Goal: Task Accomplishment & Management: Use online tool/utility

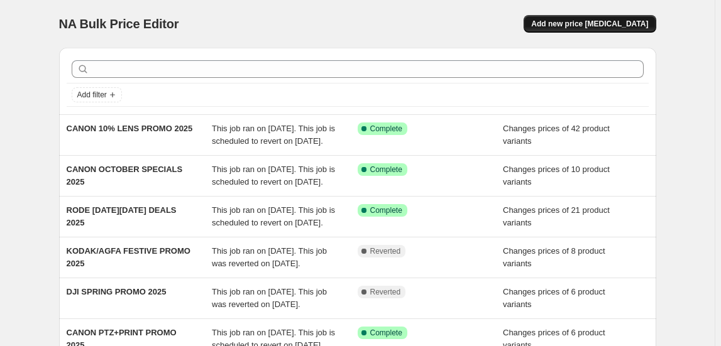
click at [584, 21] on span "Add new price [MEDICAL_DATA]" at bounding box center [589, 24] width 117 height 10
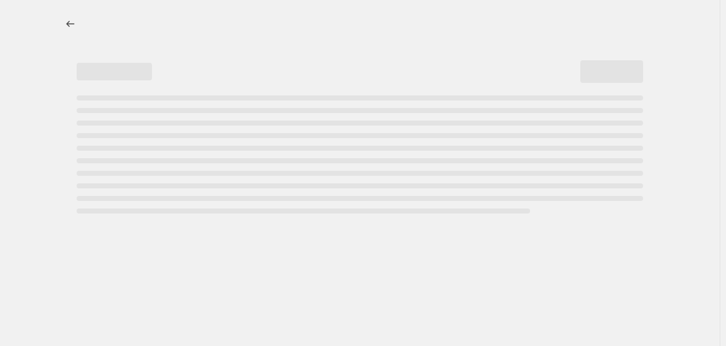
select select "percentage"
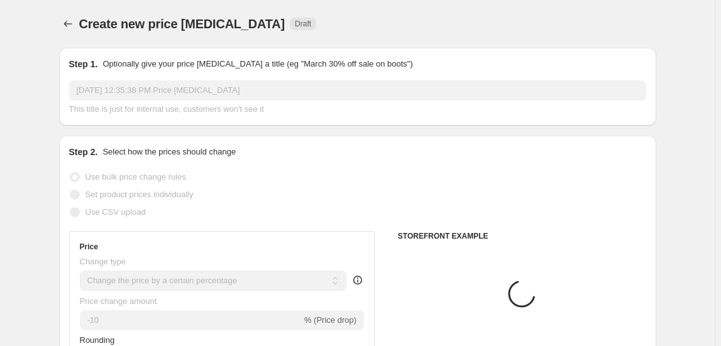
click at [134, 92] on input "[DATE] 12:35:38 PM Price [MEDICAL_DATA]" at bounding box center [357, 90] width 577 height 20
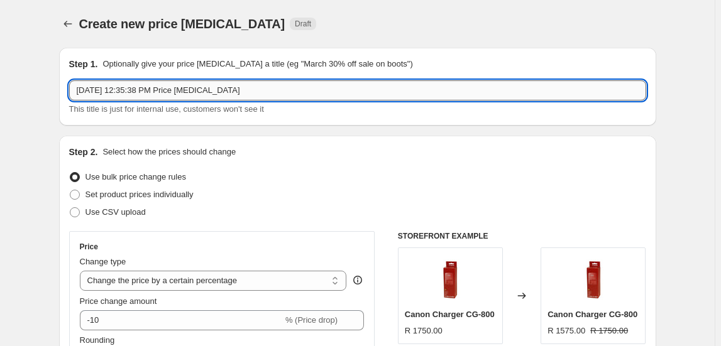
click at [135, 92] on input "[DATE] 12:35:38 PM Price [MEDICAL_DATA]" at bounding box center [357, 90] width 577 height 20
type input "INSTA360 OCTOBER SPECIALS 2025"
click at [158, 187] on ul "Use bulk price change rules Set product prices individually Use CSV upload" at bounding box center [357, 194] width 577 height 53
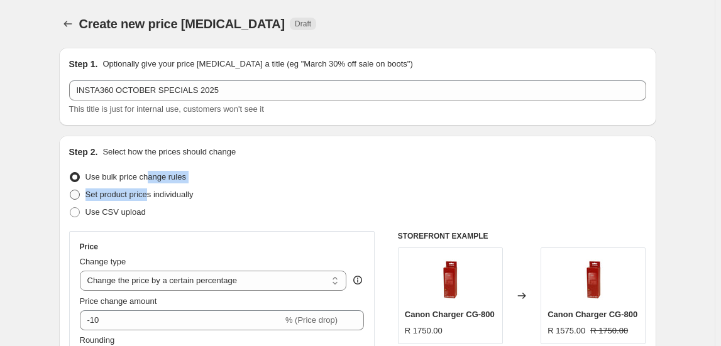
click at [159, 189] on span "Set product prices individually" at bounding box center [139, 194] width 108 height 13
click at [70, 190] on input "Set product prices individually" at bounding box center [70, 190] width 1 height 1
radio input "true"
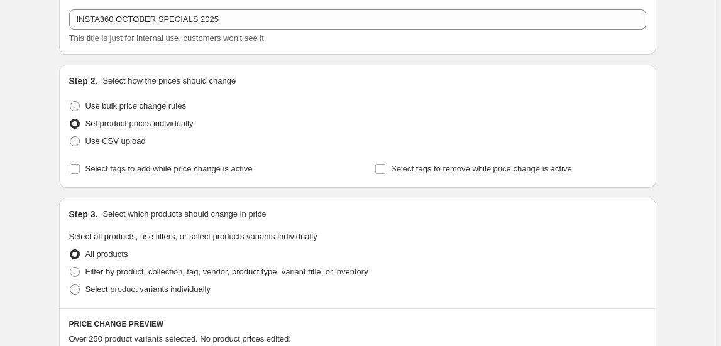
scroll to position [171, 0]
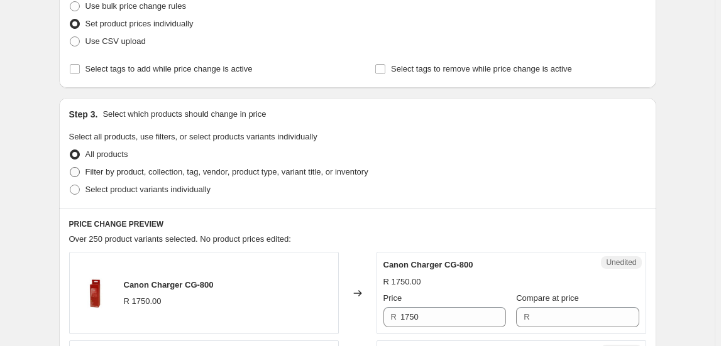
click at [139, 173] on span "Filter by product, collection, tag, vendor, product type, variant title, or inv…" at bounding box center [226, 171] width 283 height 9
click at [70, 168] on input "Filter by product, collection, tag, vendor, product type, variant title, or inv…" at bounding box center [70, 167] width 1 height 1
radio input "true"
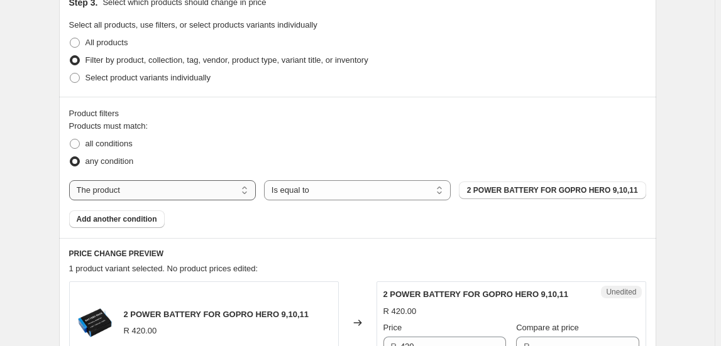
scroll to position [285, 0]
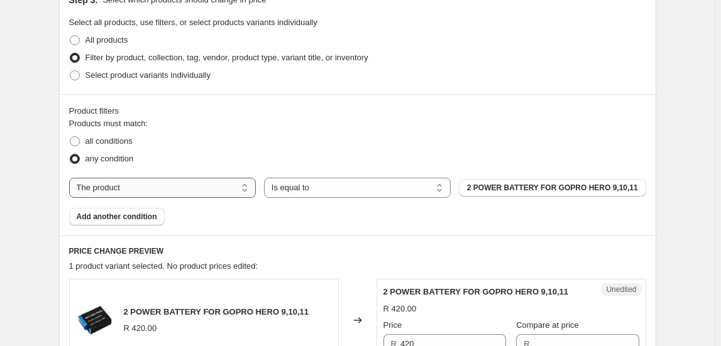
click at [139, 187] on select "The product The product's collection The product's tag The product's vendor The…" at bounding box center [162, 188] width 187 height 20
click at [148, 189] on select "The product The product's collection The product's tag The product's vendor The…" at bounding box center [162, 188] width 187 height 20
select select "collection"
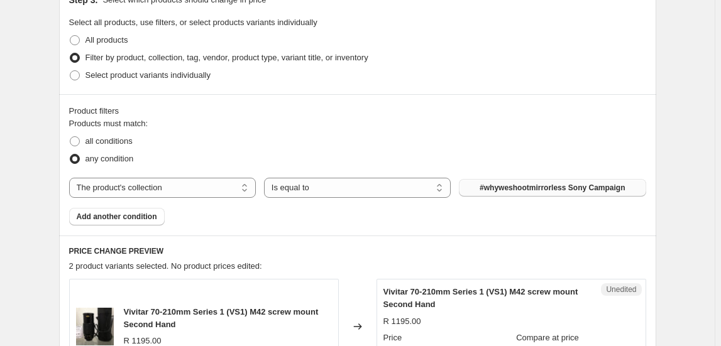
click at [552, 183] on span "#whyweshootmirrorless Sony Campaign" at bounding box center [551, 188] width 145 height 10
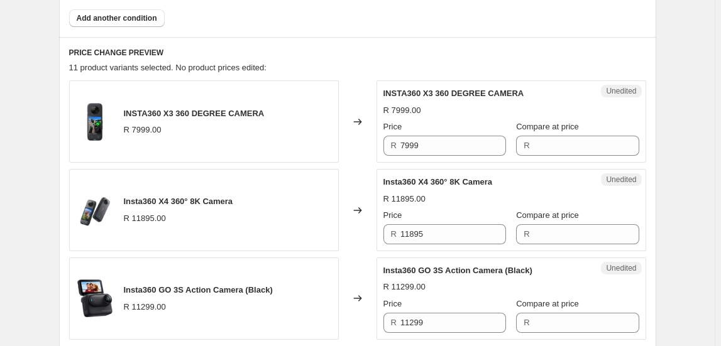
scroll to position [457, 0]
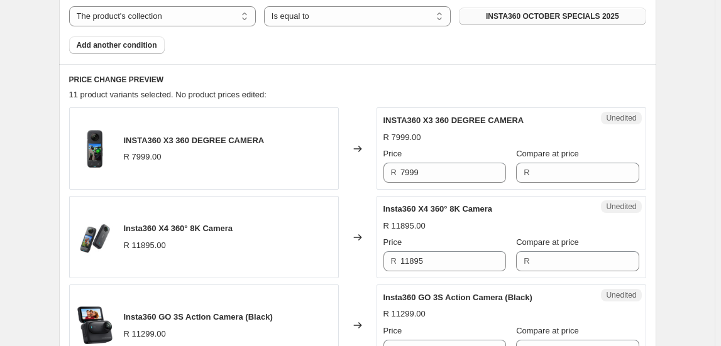
click at [134, 138] on span "INSTA360 X3 360 DEGREE CAMERA" at bounding box center [194, 140] width 141 height 9
copy span "INSTA360 X3 360 DEGREE CAMERA"
click at [452, 176] on input "7999" at bounding box center [453, 173] width 106 height 20
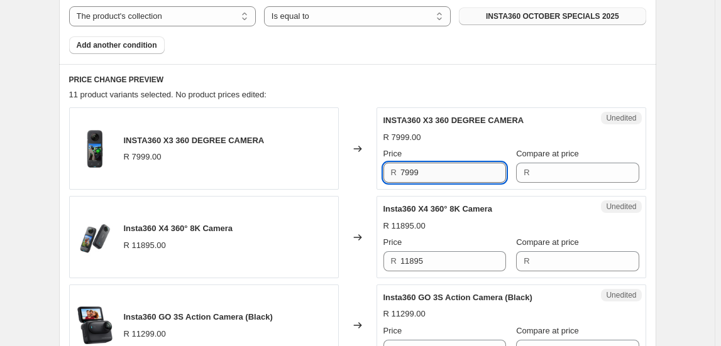
click at [452, 176] on input "7999" at bounding box center [453, 173] width 106 height 20
type input "7999"
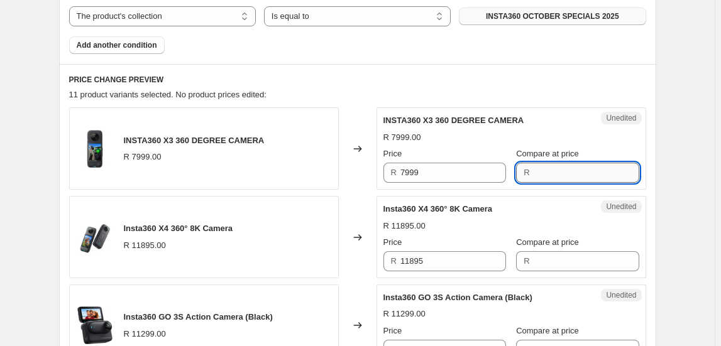
paste input "7999"
type input "7999"
click at [461, 176] on input "7999" at bounding box center [453, 173] width 106 height 20
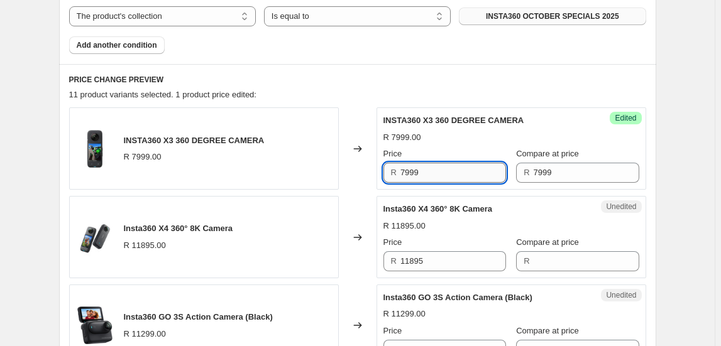
click at [461, 176] on input "7999" at bounding box center [453, 173] width 106 height 20
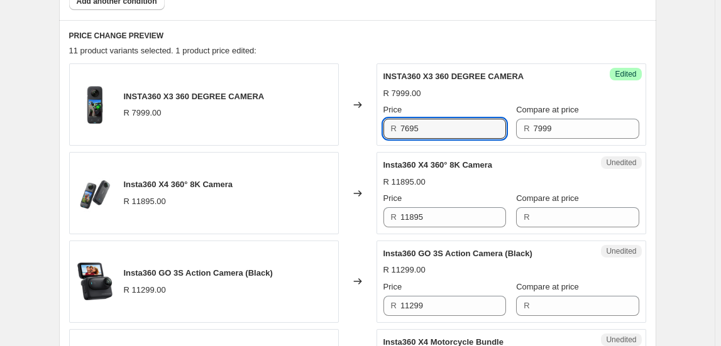
scroll to position [514, 0]
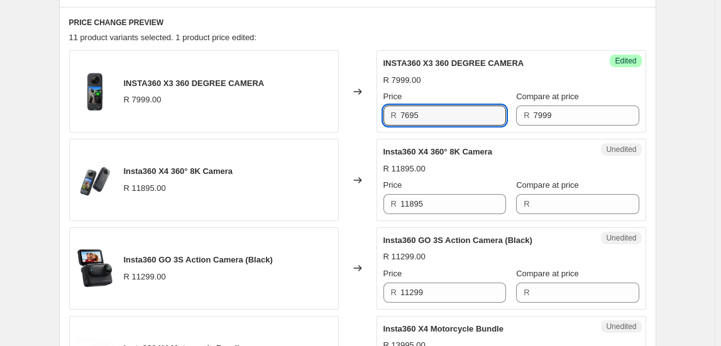
type input "7695"
click at [176, 168] on span "Insta360 X4 360° 8K Camera" at bounding box center [178, 171] width 109 height 9
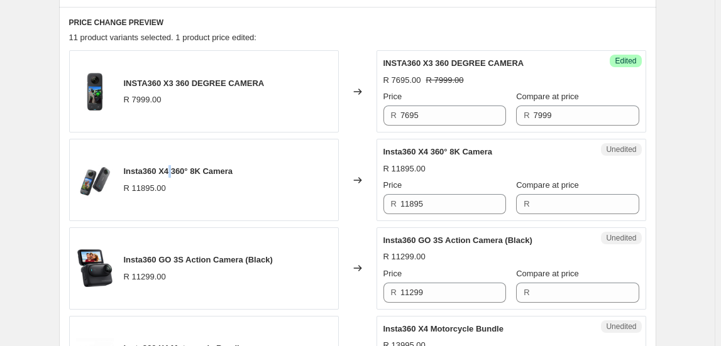
click at [176, 168] on span "Insta360 X4 360° 8K Camera" at bounding box center [178, 171] width 109 height 9
click at [176, 167] on span "Insta360 X4 360° 8K Camera" at bounding box center [178, 171] width 109 height 9
copy span "Insta360 X4 360° 8K Camera"
click at [569, 211] on input "Compare at price" at bounding box center [586, 204] width 106 height 20
type input "11995"
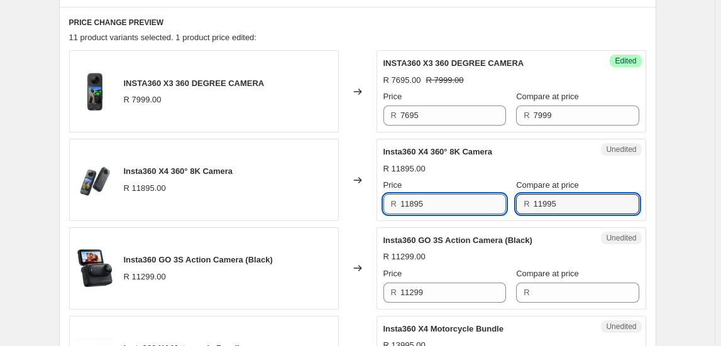
click at [476, 203] on input "11895" at bounding box center [453, 204] width 106 height 20
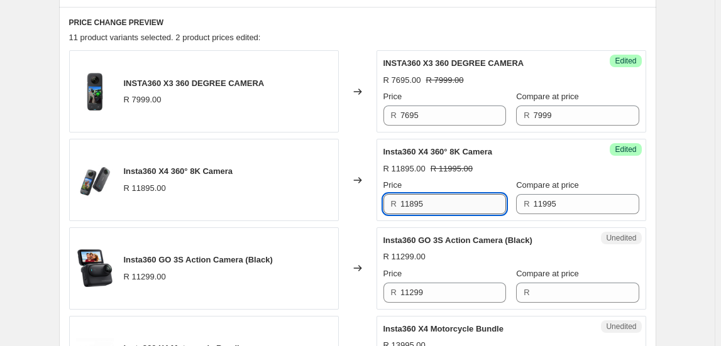
click at [476, 203] on input "11895" at bounding box center [453, 204] width 106 height 20
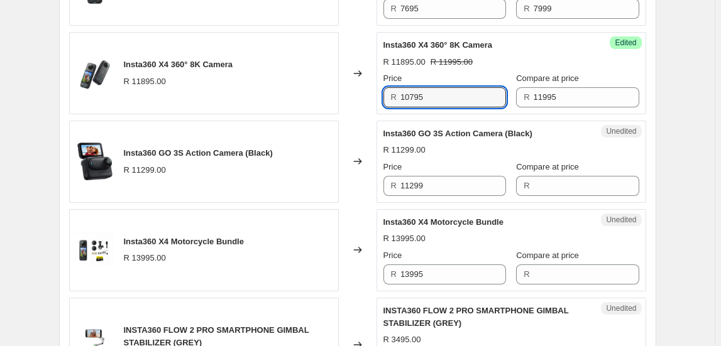
scroll to position [628, 0]
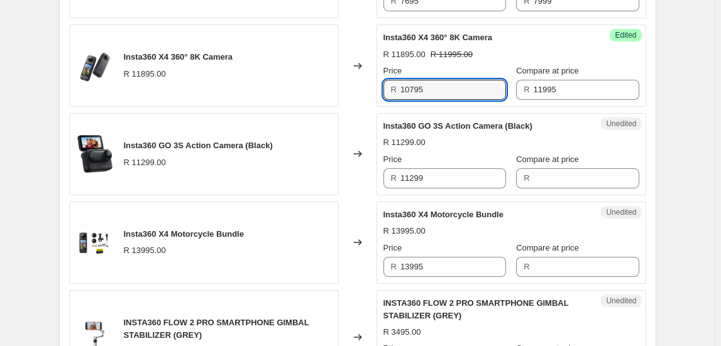
type input "10795"
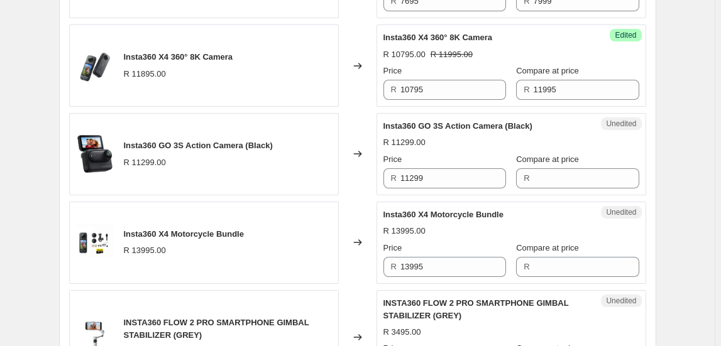
click at [202, 143] on span "Insta360 GO 3S Action Camera (Black)" at bounding box center [198, 145] width 149 height 9
copy span "Insta360 GO 3S Action Camera (Black)"
click at [574, 176] on input "Compare at price" at bounding box center [586, 178] width 106 height 20
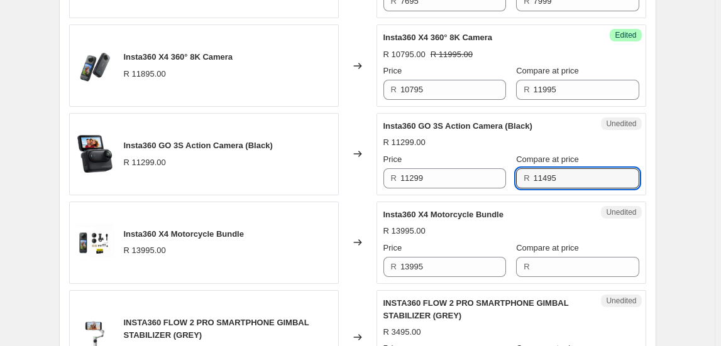
type input "11495"
click at [569, 147] on div "R 11299.00" at bounding box center [511, 142] width 256 height 13
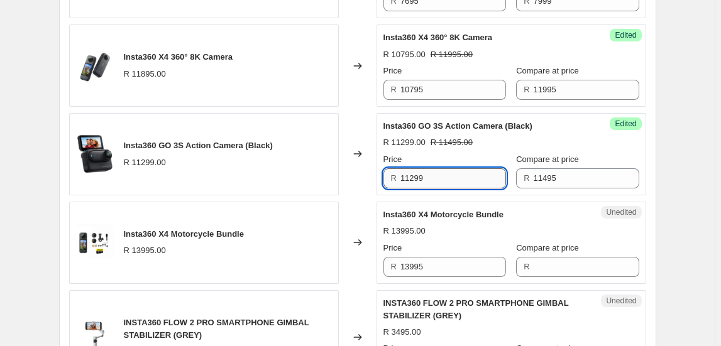
click at [441, 176] on input "11299" at bounding box center [453, 178] width 106 height 20
type input "9695"
click at [675, 222] on div "Create new price [MEDICAL_DATA]. This page is ready Create new price [MEDICAL_D…" at bounding box center [357, 266] width 714 height 1789
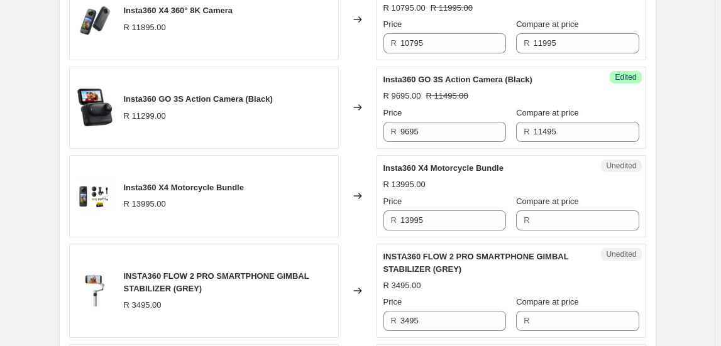
scroll to position [742, 0]
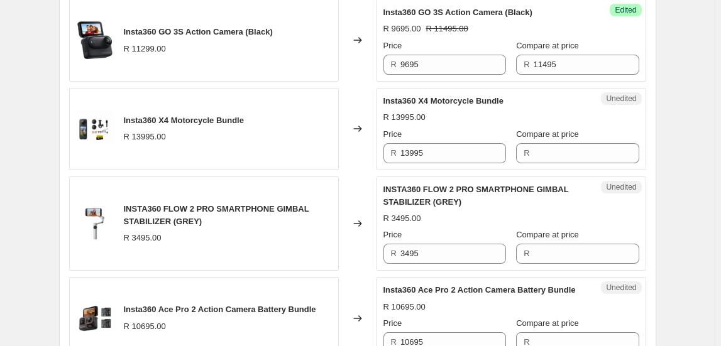
click at [182, 118] on span "Insta360 X4 Motorcycle Bundle" at bounding box center [184, 120] width 120 height 9
copy span "Insta360 X4 Motorcycle Bundle"
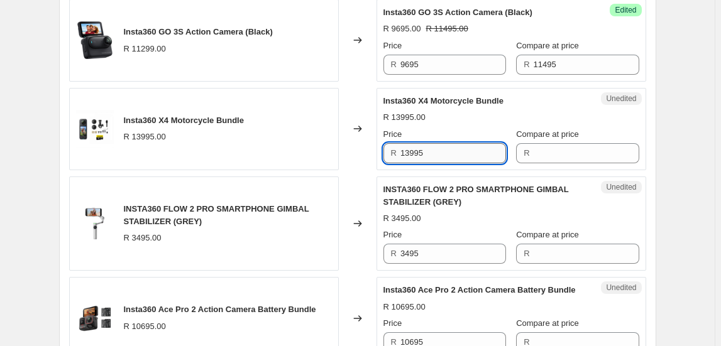
click at [445, 150] on input "13995" at bounding box center [453, 153] width 106 height 20
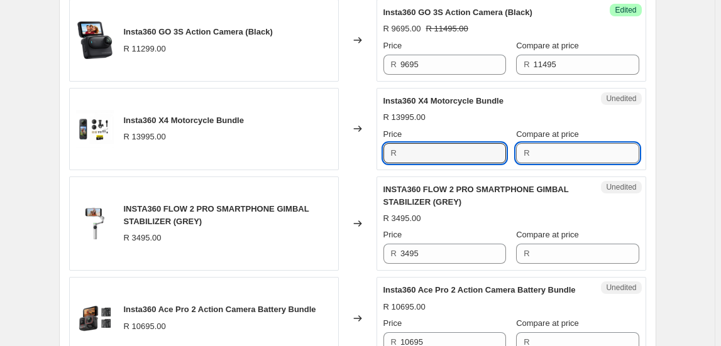
type input "13995"
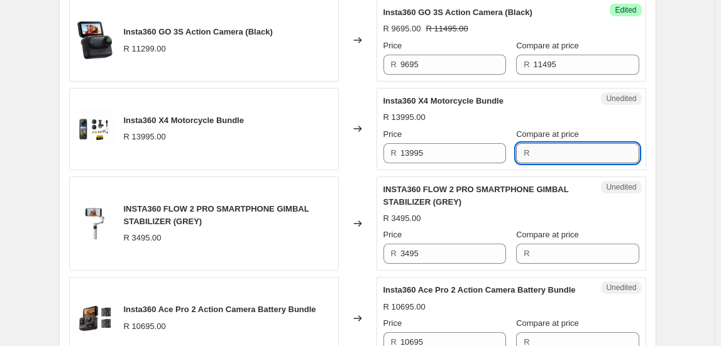
paste input "13995"
type input "13995"
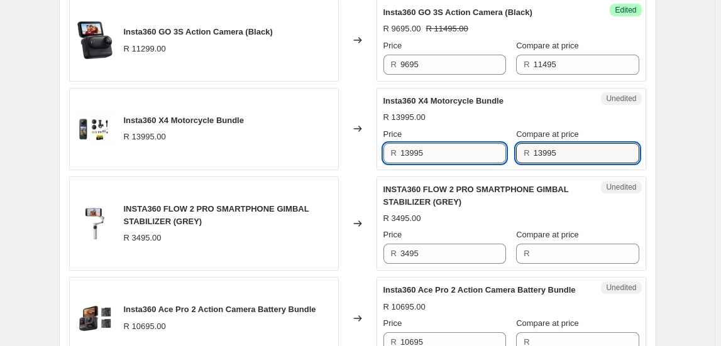
click at [450, 143] on input "13995" at bounding box center [453, 153] width 106 height 20
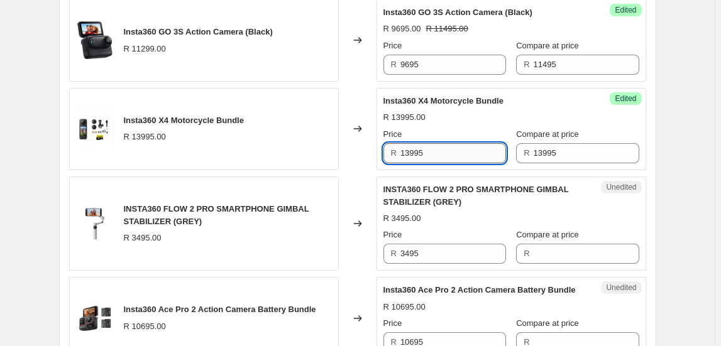
click at [450, 143] on input "13995" at bounding box center [453, 153] width 106 height 20
type input "12695"
click at [652, 238] on div "PRICE CHANGE PREVIEW 11 product variants selected. 4 product prices edited: INS…" at bounding box center [357, 315] width 597 height 1073
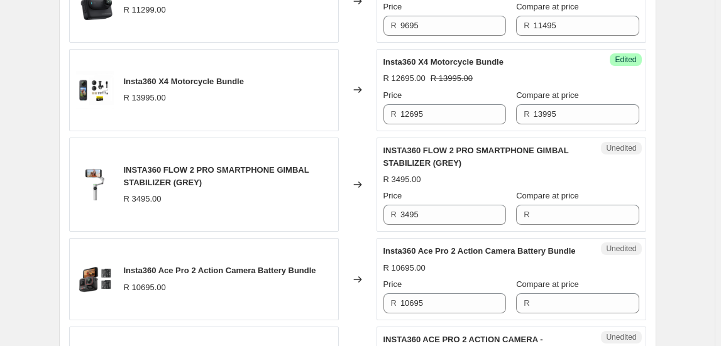
scroll to position [799, 0]
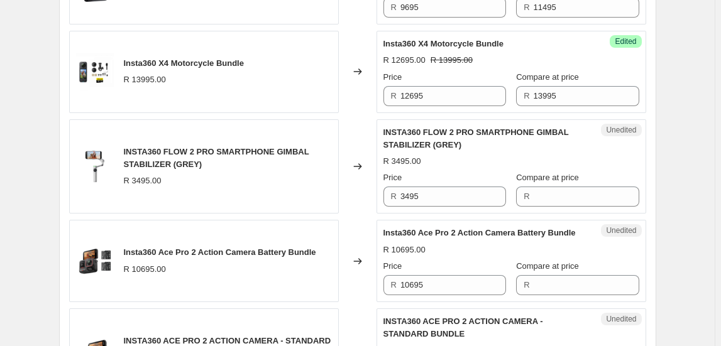
click at [152, 153] on span "INSTA360 FLOW 2 PRO SMARTPHONE GIMBAL STABILIZER (GREY)" at bounding box center [216, 158] width 185 height 22
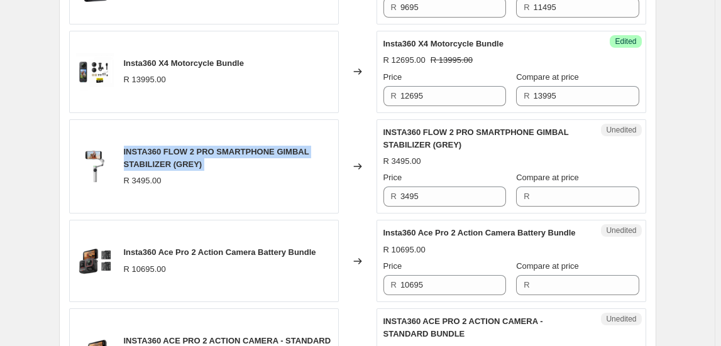
click at [152, 153] on span "INSTA360 FLOW 2 PRO SMARTPHONE GIMBAL STABILIZER (GREY)" at bounding box center [216, 158] width 185 height 22
copy span "INSTA360 FLOW 2 PRO SMARTPHONE GIMBAL STABILIZER (GREY)"
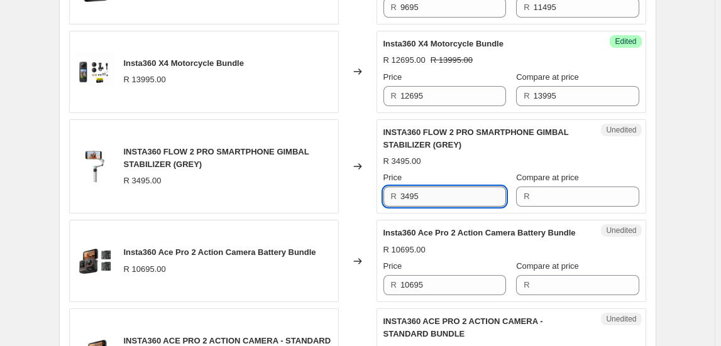
click at [435, 189] on input "3495" at bounding box center [453, 197] width 106 height 20
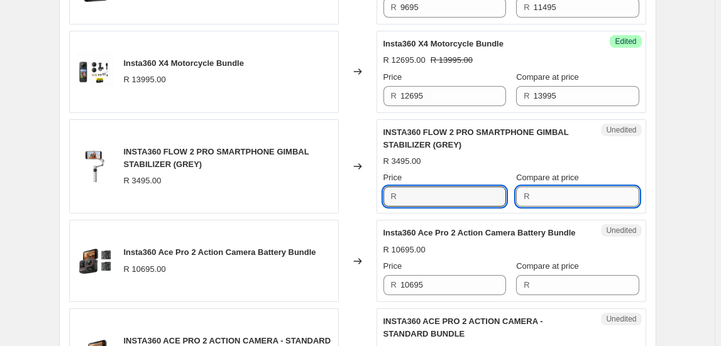
type input "3495"
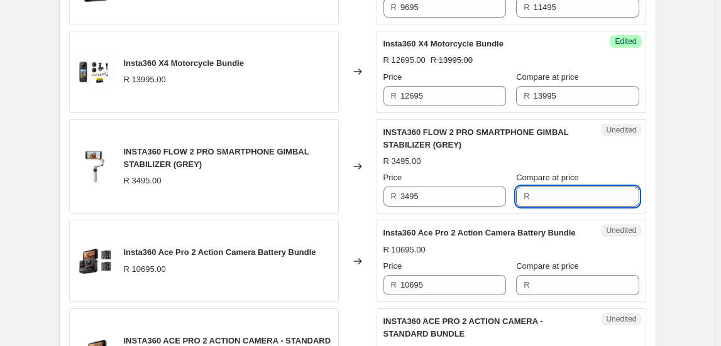
paste input "3495"
type input "3495"
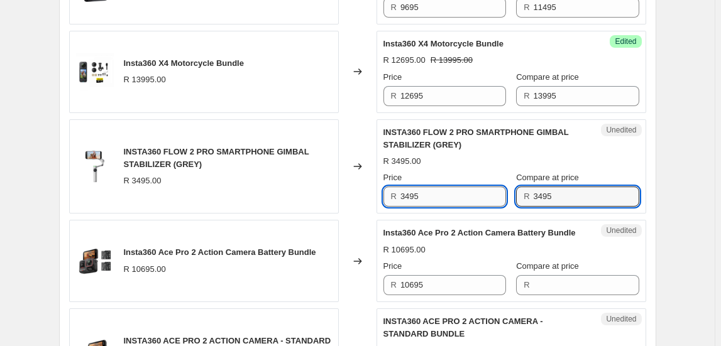
click at [444, 195] on input "3495" at bounding box center [453, 197] width 106 height 20
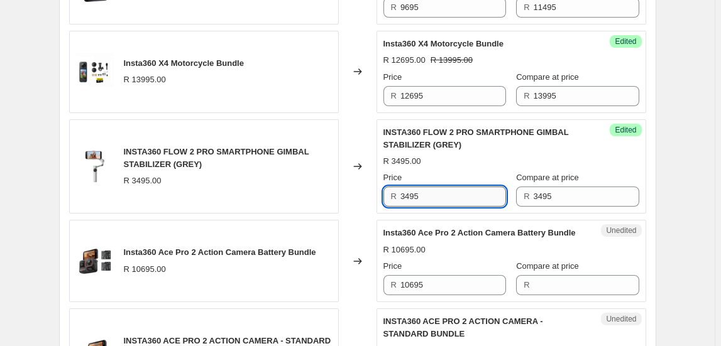
click at [444, 195] on input "3495" at bounding box center [453, 197] width 106 height 20
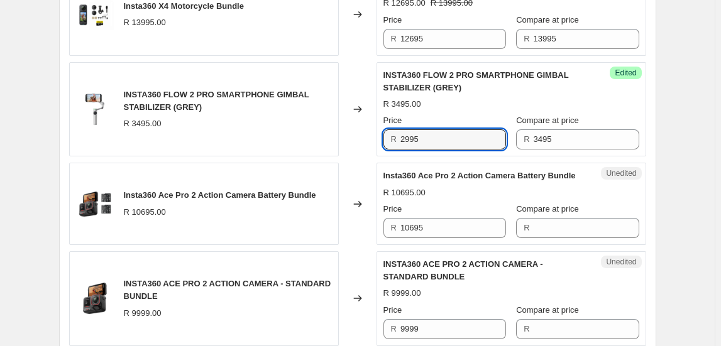
type input "2995"
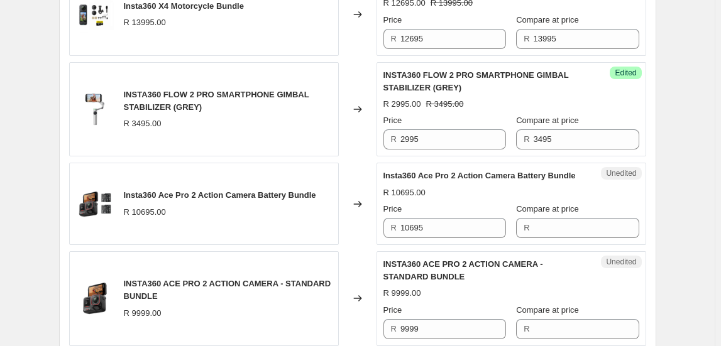
click at [251, 195] on span "Insta360 Ace Pro 2 Action Camera Battery Bundle" at bounding box center [220, 194] width 192 height 9
copy span "Insta360 Ace Pro 2 Action Camera Battery Bundle"
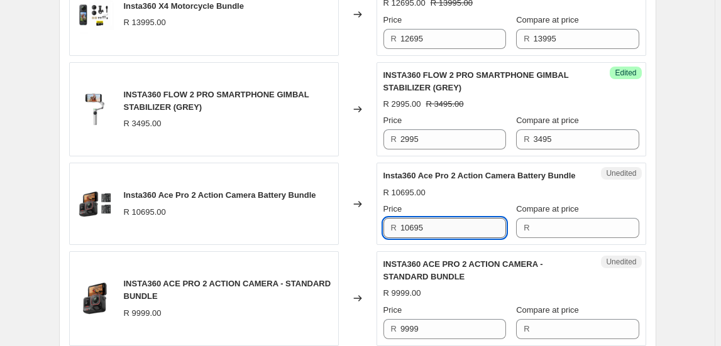
click at [442, 228] on input "10695" at bounding box center [453, 228] width 106 height 20
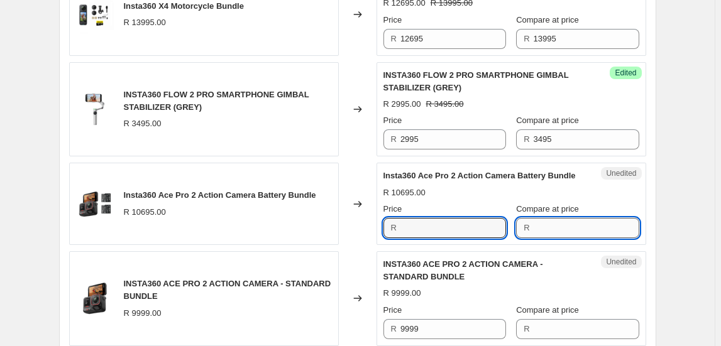
type input "10695"
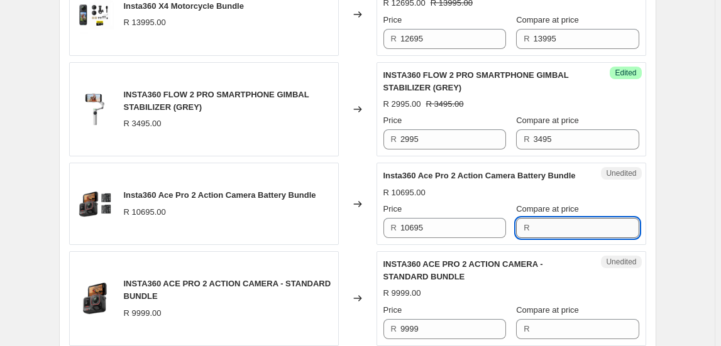
paste input "10695"
type input "10695"
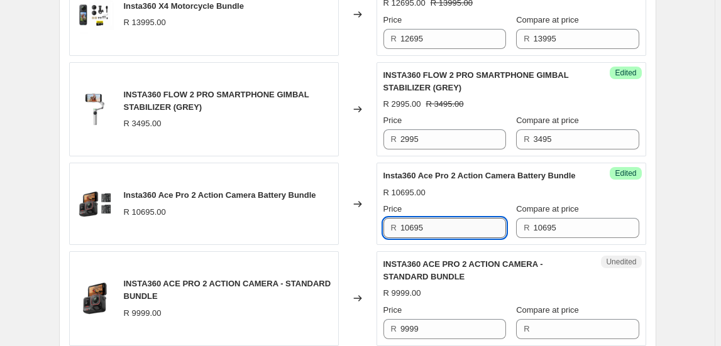
click at [448, 228] on input "10695" at bounding box center [453, 228] width 106 height 20
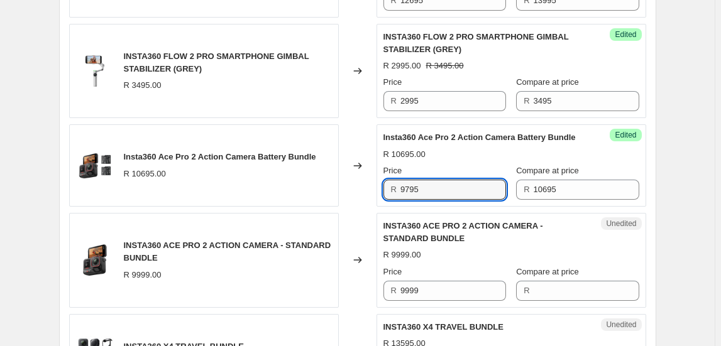
scroll to position [914, 0]
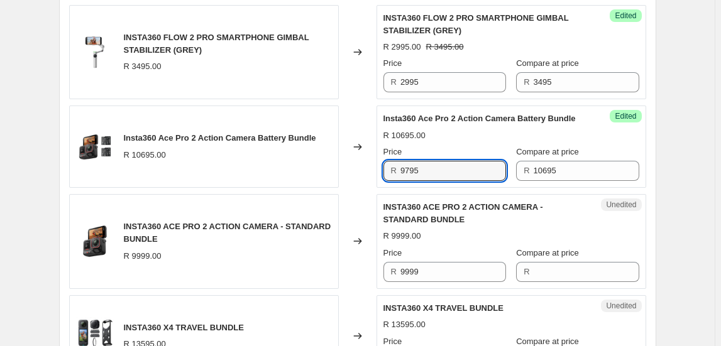
type input "9795"
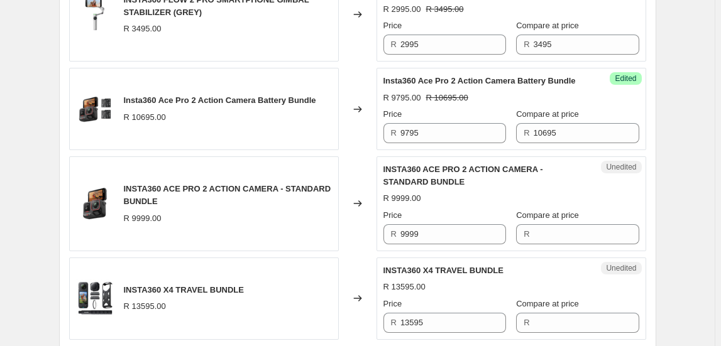
scroll to position [971, 0]
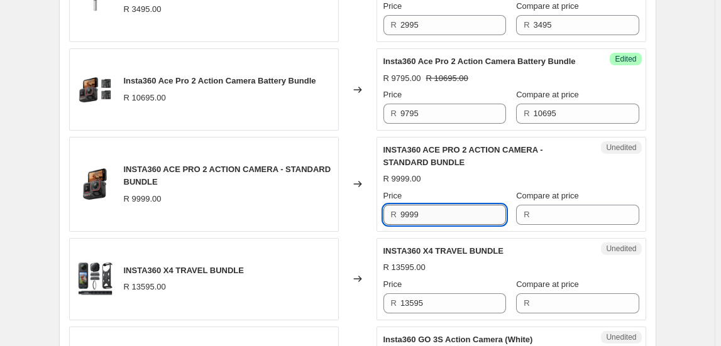
click at [435, 209] on input "9999" at bounding box center [453, 215] width 106 height 20
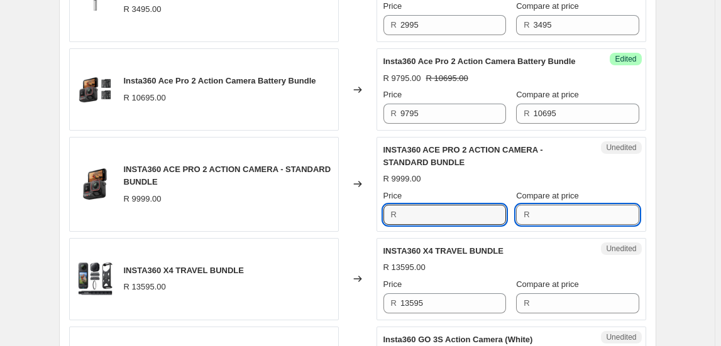
type input "9999"
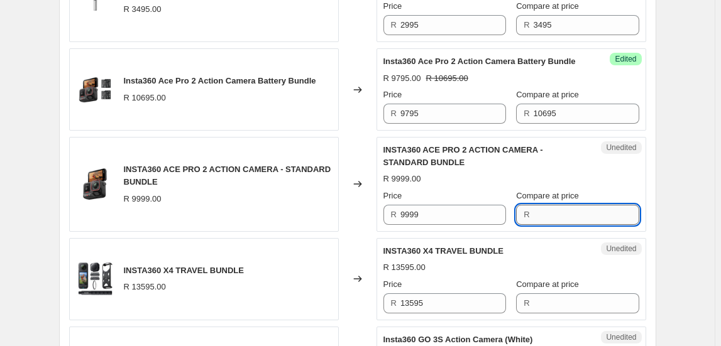
paste input "9999"
type input "9999"
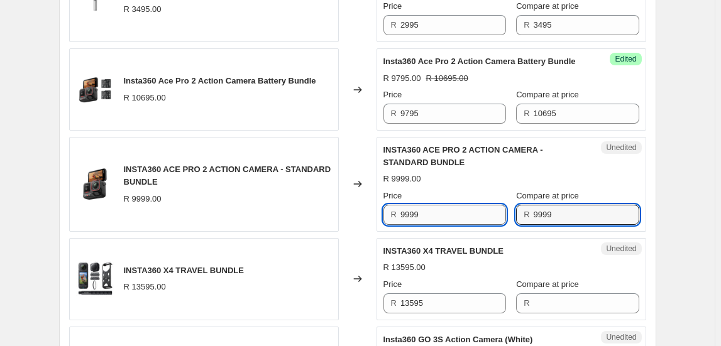
click at [438, 209] on input "9999" at bounding box center [453, 215] width 106 height 20
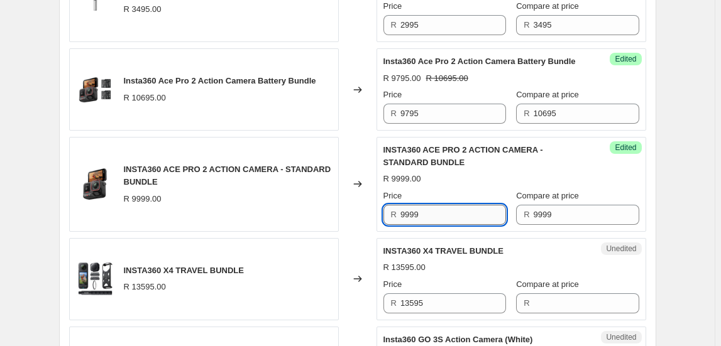
click at [437, 209] on input "9999" at bounding box center [453, 215] width 106 height 20
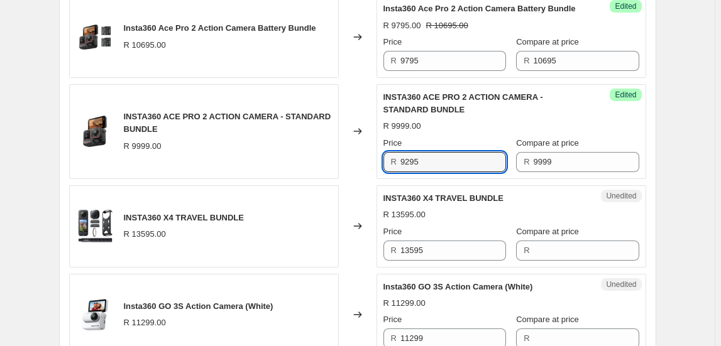
scroll to position [1085, 0]
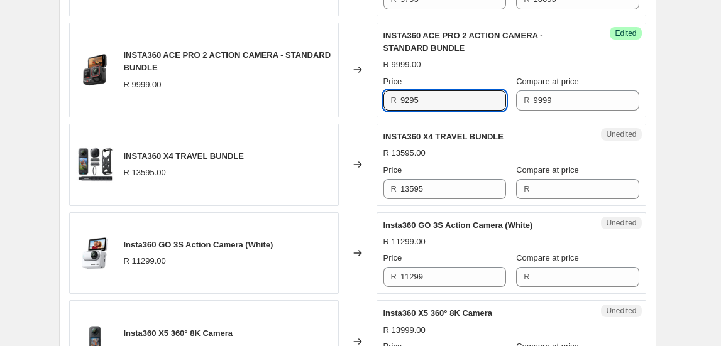
type input "9295"
click at [430, 185] on input "13595" at bounding box center [453, 189] width 106 height 20
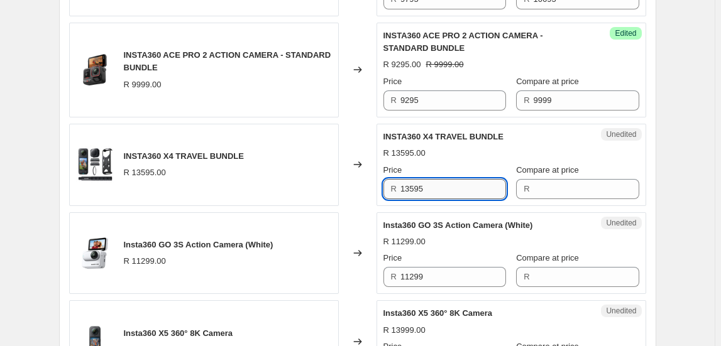
click at [430, 185] on input "13595" at bounding box center [453, 189] width 106 height 20
type input "13595"
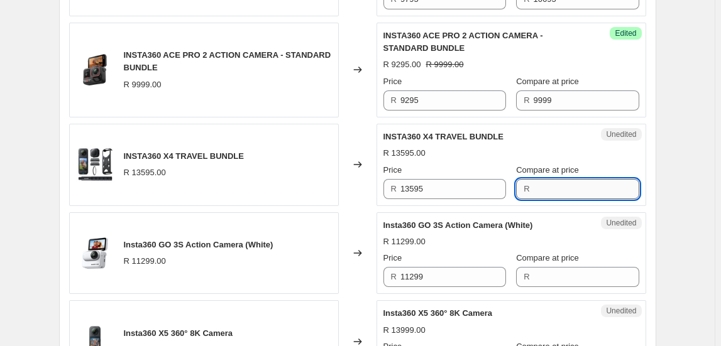
paste input "13595"
type input "13595"
click at [445, 184] on input "13595" at bounding box center [453, 189] width 106 height 20
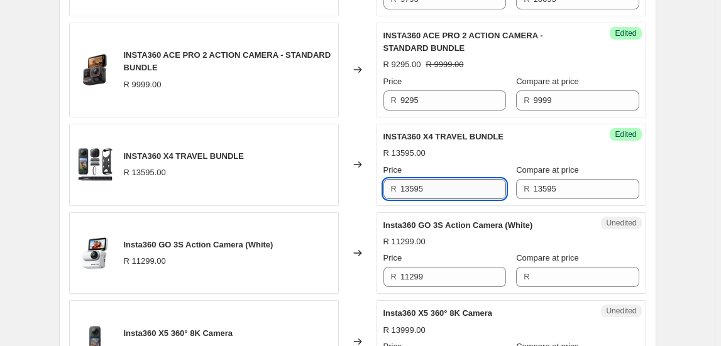
click at [444, 184] on input "13595" at bounding box center [453, 189] width 106 height 20
type input "12195"
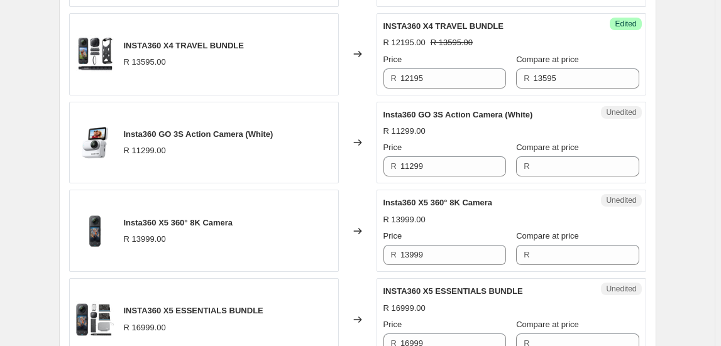
scroll to position [1199, 0]
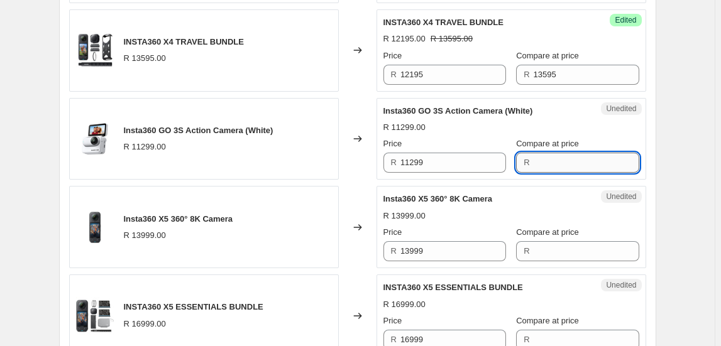
click at [546, 166] on input "Compare at price" at bounding box center [586, 163] width 106 height 20
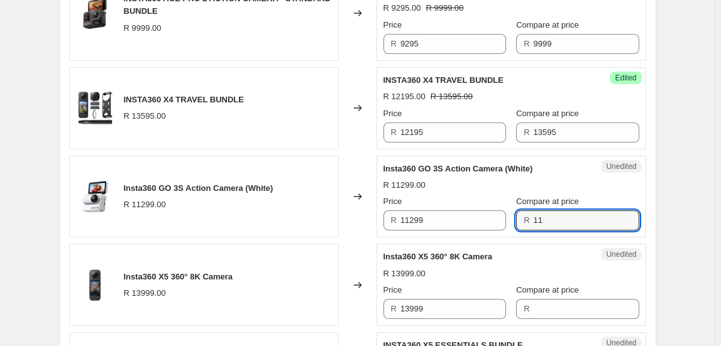
scroll to position [1142, 0]
type input "11495"
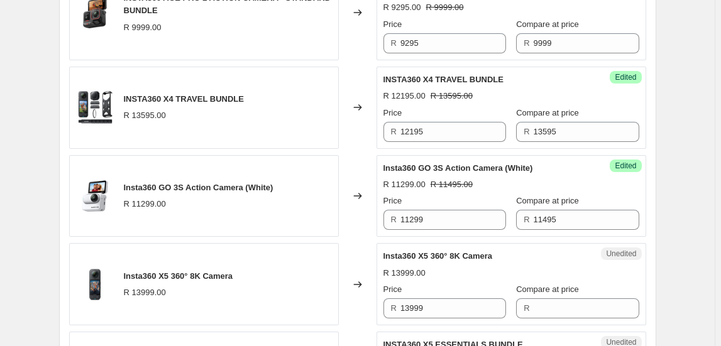
click at [444, 228] on div "Success Edited Insta360 GO 3S Action Camera (White) R 11299.00 R 11495.00 Price…" at bounding box center [511, 196] width 270 height 82
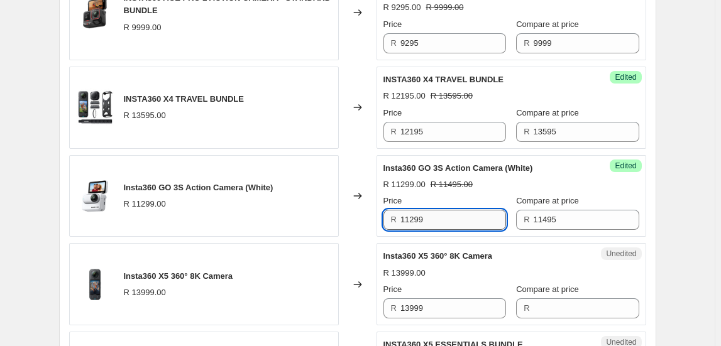
click at [444, 221] on input "11299" at bounding box center [453, 220] width 106 height 20
type input "9695"
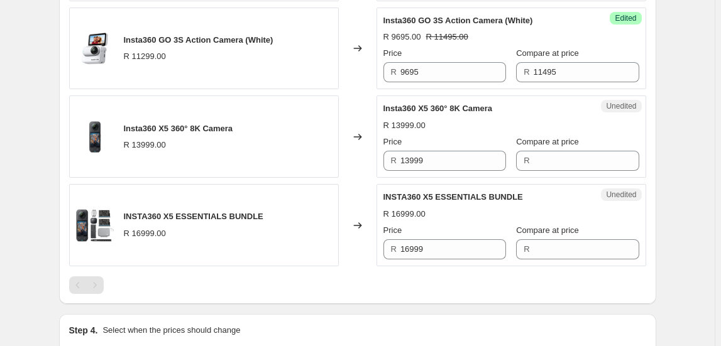
scroll to position [1313, 0]
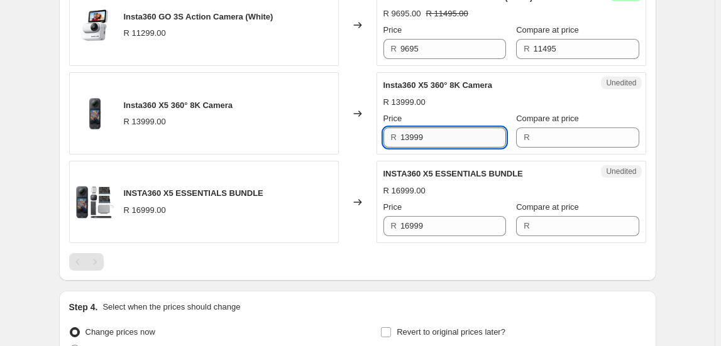
click at [423, 129] on input "13999" at bounding box center [453, 138] width 106 height 20
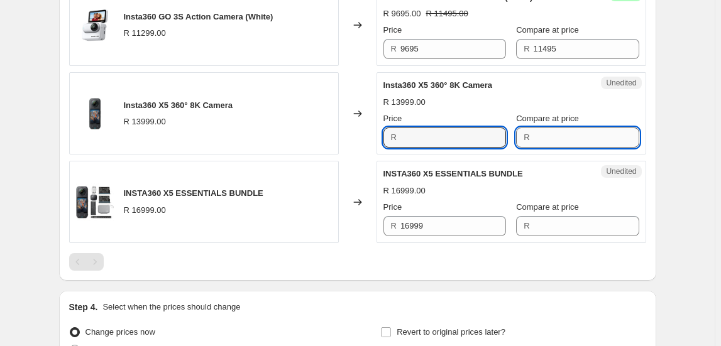
type input "13999"
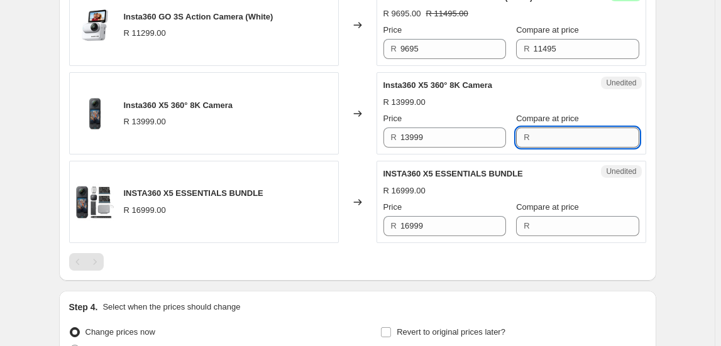
paste input "13999"
type input "13999"
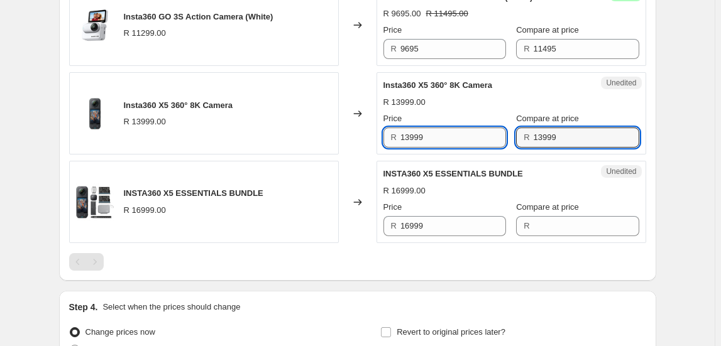
click at [418, 134] on input "13999" at bounding box center [453, 138] width 106 height 20
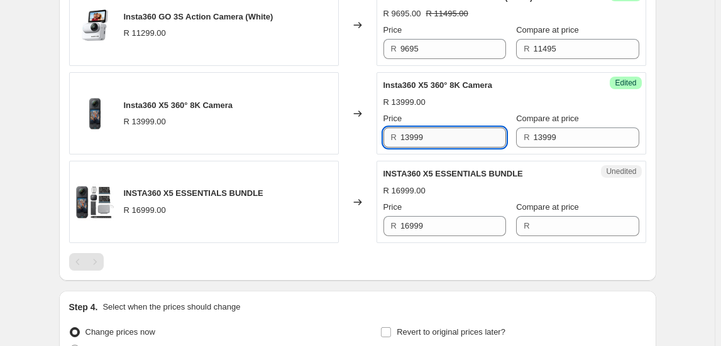
click at [418, 134] on input "13999" at bounding box center [453, 138] width 106 height 20
type input "12995"
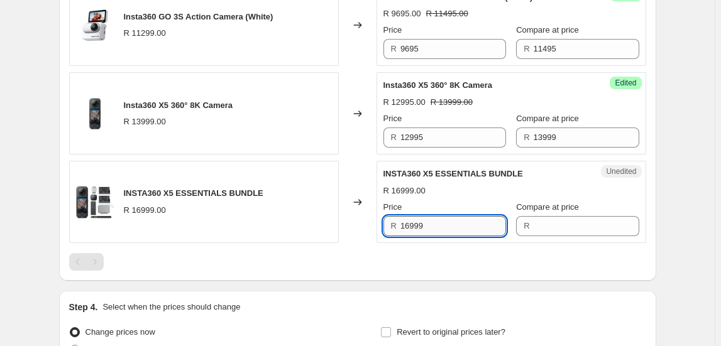
click at [418, 221] on input "16999" at bounding box center [453, 226] width 106 height 20
click at [228, 180] on div "INSTA360 X5 ESSENTIALS BUNDLE R 16999.00" at bounding box center [204, 202] width 270 height 82
drag, startPoint x: 228, startPoint y: 180, endPoint x: 204, endPoint y: 187, distance: 25.5
click at [204, 188] on span "INSTA360 X5 ESSENTIALS BUNDLE" at bounding box center [193, 192] width 139 height 9
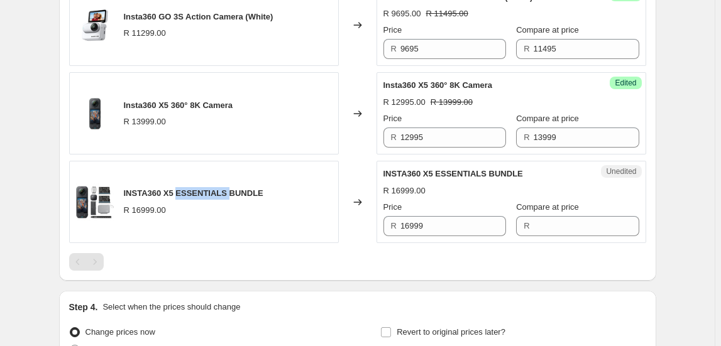
click at [203, 188] on span "INSTA360 X5 ESSENTIALS BUNDLE" at bounding box center [193, 192] width 139 height 9
copy span "INSTA360 X5 ESSENTIALS BUNDLE"
click at [444, 223] on input "16999" at bounding box center [453, 226] width 106 height 20
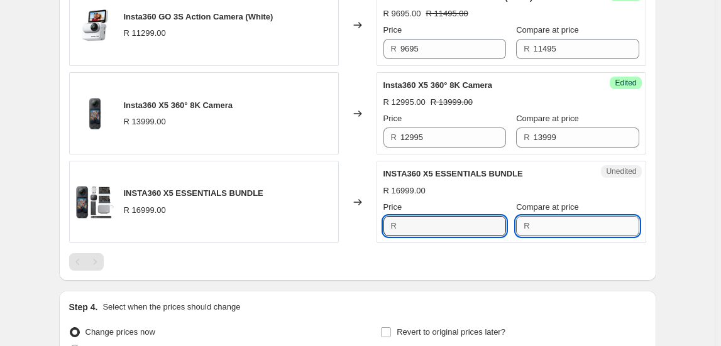
type input "16999"
paste input "16999"
type input "16999"
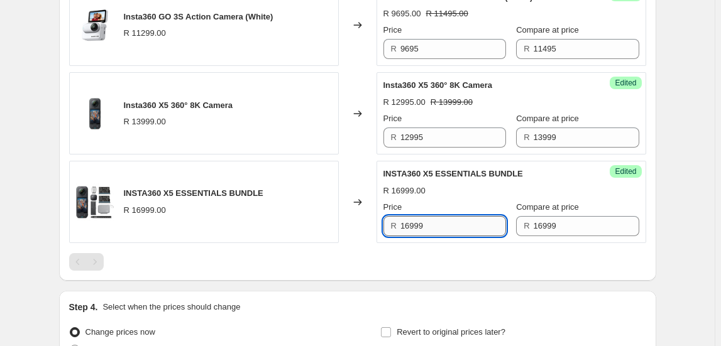
click at [455, 220] on input "16999" at bounding box center [453, 226] width 106 height 20
type input "15995"
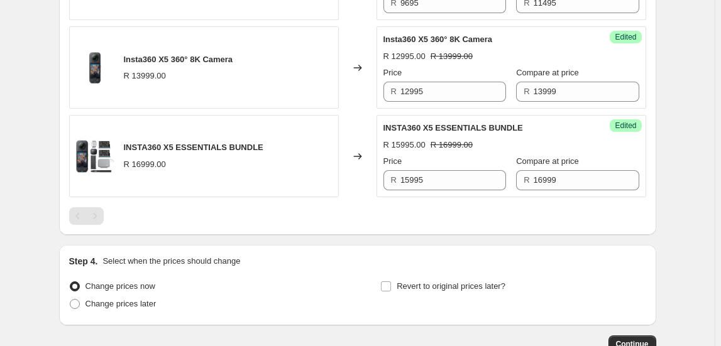
scroll to position [1438, 0]
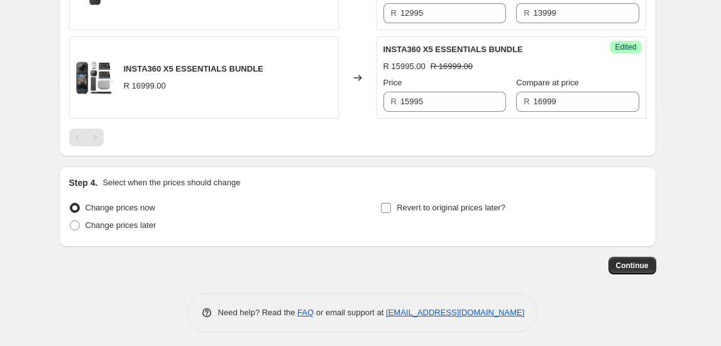
click at [388, 205] on input "Revert to original prices later?" at bounding box center [386, 208] width 10 height 10
checkbox input "true"
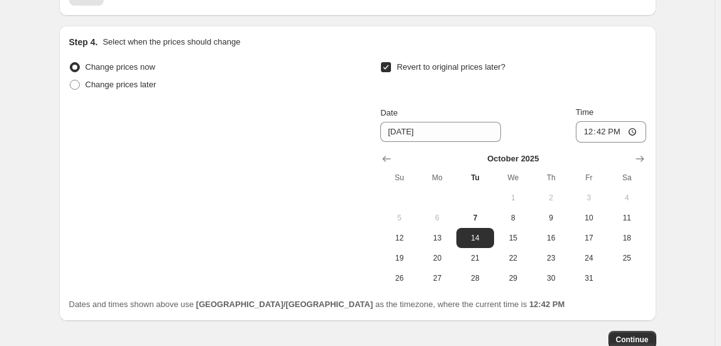
scroll to position [1609, 0]
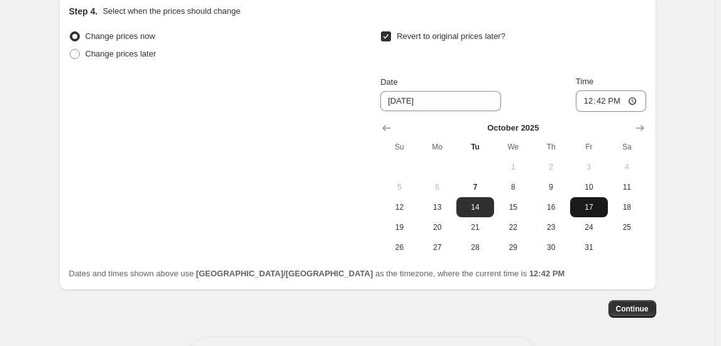
click at [598, 202] on span "17" at bounding box center [589, 207] width 28 height 10
type input "[DATE]"
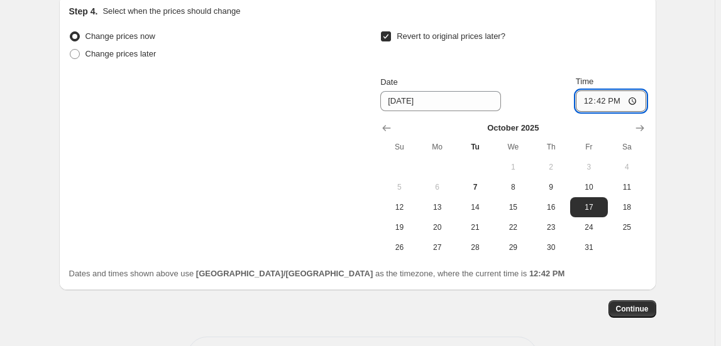
click at [583, 98] on input "12:42" at bounding box center [611, 100] width 70 height 21
type input "23:50"
click at [647, 306] on span "Continue" at bounding box center [632, 309] width 33 height 10
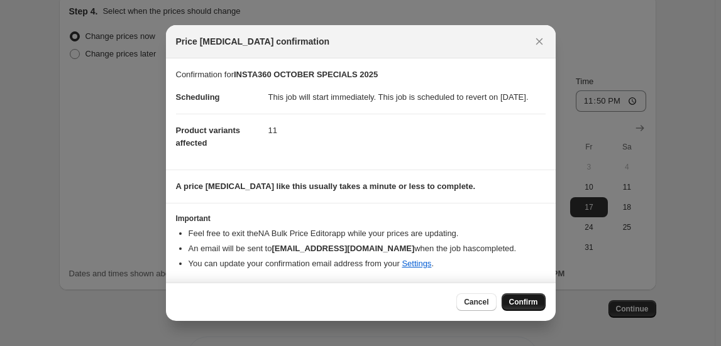
click at [529, 304] on span "Confirm" at bounding box center [523, 302] width 29 height 10
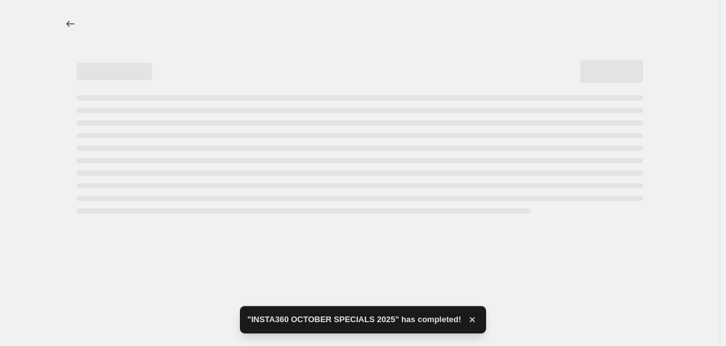
select select "collection"
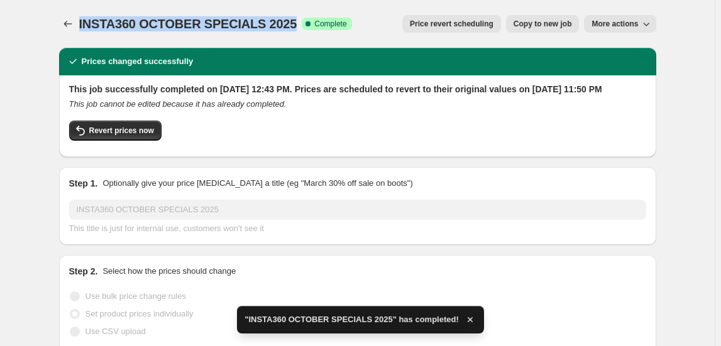
drag, startPoint x: 82, startPoint y: 26, endPoint x: 306, endPoint y: 19, distance: 224.4
click at [306, 19] on div "INSTA360 OCTOBER SPECIALS 2025 Success Complete Complete" at bounding box center [215, 24] width 273 height 18
copy span "INSTA360 OCTOBER SPECIALS 2025"
click at [71, 22] on icon "Price change jobs" at bounding box center [68, 24] width 13 height 13
